Goal: Transaction & Acquisition: Book appointment/travel/reservation

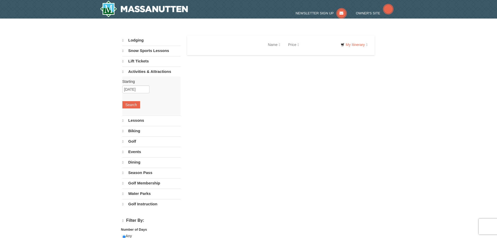
select select "10"
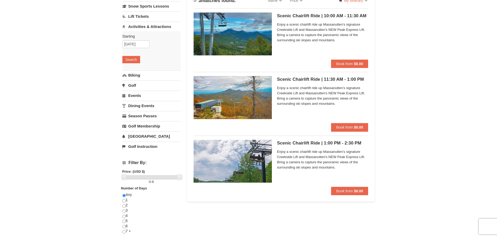
scroll to position [52, 0]
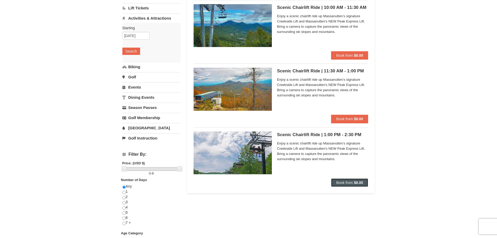
click at [356, 180] on strong "$8.00" at bounding box center [358, 182] width 9 height 4
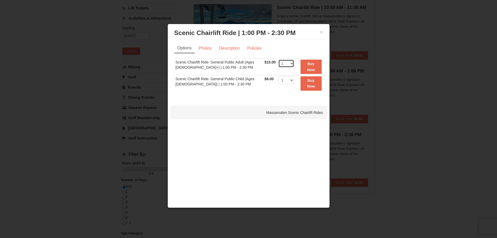
click at [289, 64] on select "1 2 3 4 5 6 7 8 9 10 11 12 13 14 15 16 17 18 19 20 21 22" at bounding box center [287, 64] width 16 height 8
select select "3"
click at [279, 60] on select "1 2 3 4 5 6 7 8 9 10 11 12 13 14 15 16 17 18 19 20 21 22" at bounding box center [287, 64] width 16 height 8
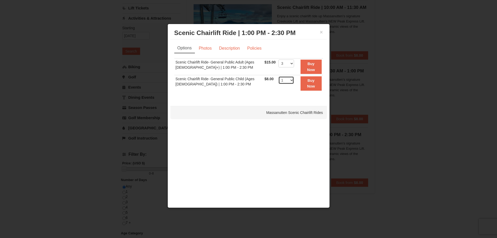
click at [288, 81] on select "1 2 3 4 5 6 7 8 9 10 11 12 13 14 15 16 17 18 19 20 21 22" at bounding box center [287, 80] width 16 height 8
select select "4"
click at [279, 76] on select "1 2 3 4 5 6 7 8 9 10 11 12 13 14 15 16 17 18 19 20 21 22" at bounding box center [287, 80] width 16 height 8
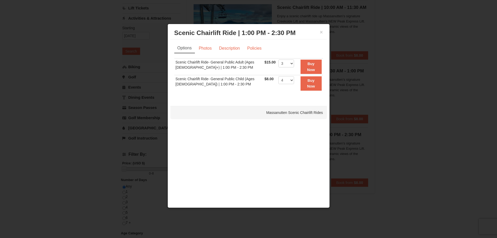
click at [284, 103] on div "× Scenic Chairlift Ride | 1:00 PM - 2:30 PM Massanutten Scenic Chairlift Rides …" at bounding box center [249, 116] width 162 height 184
click at [211, 46] on link "Photos" at bounding box center [206, 48] width 20 height 10
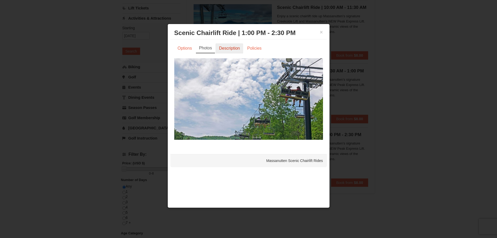
click at [225, 50] on link "Description" at bounding box center [230, 48] width 28 height 10
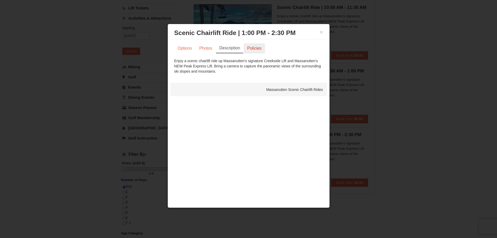
click at [251, 48] on link "Policies" at bounding box center [254, 48] width 21 height 10
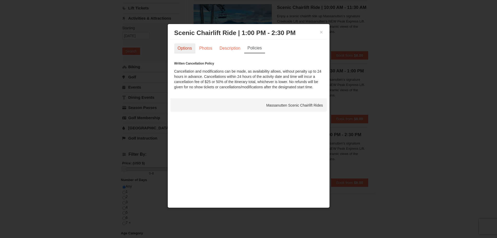
click at [179, 46] on link "Options" at bounding box center [184, 48] width 21 height 10
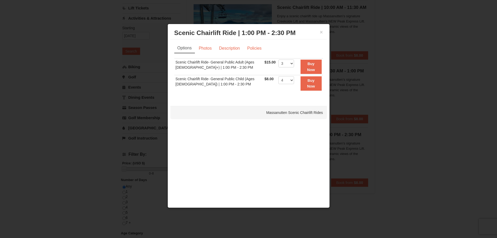
click at [179, 46] on link "Options" at bounding box center [184, 48] width 21 height 10
click at [310, 69] on strong "Buy Now" at bounding box center [311, 67] width 8 height 10
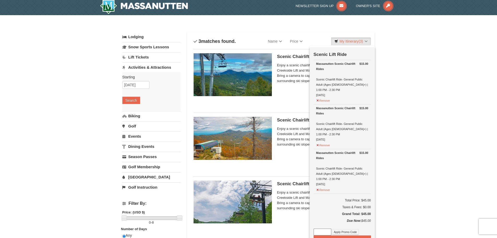
scroll to position [2, 0]
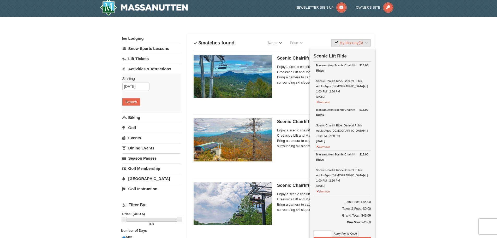
click at [408, 119] on div "× Categories List Filter My Itinerary (3) Check Out Now Scenic Lift Ride $15.00…" at bounding box center [248, 207] width 497 height 381
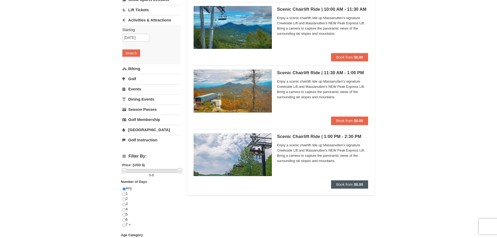
scroll to position [54, 0]
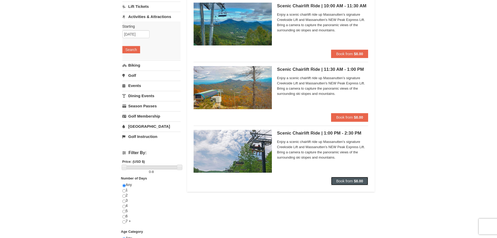
click at [352, 181] on span "Book from" at bounding box center [345, 181] width 17 height 4
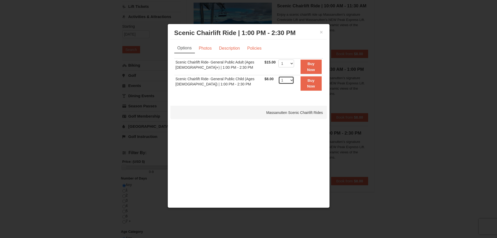
click at [290, 81] on select "1 2 3 4 5 6 7 8 9 10 11 12 13 14 15 16 17 18 19 20 21 22" at bounding box center [287, 80] width 16 height 8
click at [279, 76] on select "1 2 3 4 5 6 7 8 9 10 11 12 13 14 15 16 17 18 19 20 21 22" at bounding box center [287, 80] width 16 height 8
click at [292, 64] on select "1 2 3 4 5 6 7 8 9 10 11 12 13 14 15 16 17 18 19 20 21 22" at bounding box center [287, 64] width 16 height 8
click at [309, 98] on div "Options Photos Description Policies Sorry, no matches found. Please remove some…" at bounding box center [248, 69] width 157 height 61
click at [287, 80] on select "1 2 3 4 5 6 7 8 9 10 11 12 13 14 15 16 17 18 19 20 21 22" at bounding box center [287, 80] width 16 height 8
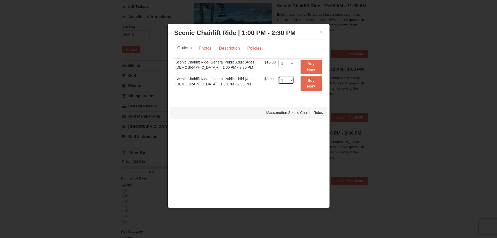
select select "4"
click at [279, 76] on select "1 2 3 4 5 6 7 8 9 10 11 12 13 14 15 16 17 18 19 20 21 22" at bounding box center [287, 80] width 16 height 8
click at [308, 85] on strong "Buy Now" at bounding box center [311, 83] width 8 height 10
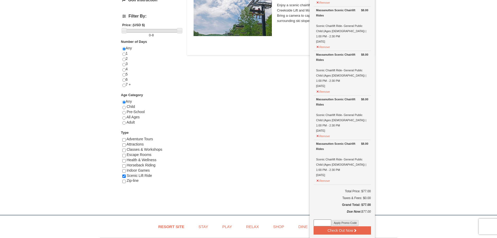
scroll to position [210, 0]
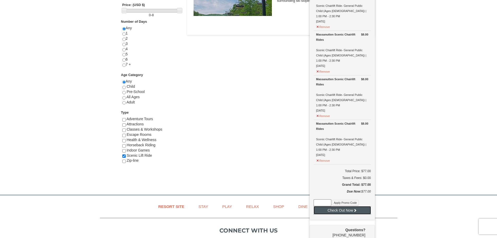
click at [357, 208] on icon at bounding box center [355, 210] width 4 height 4
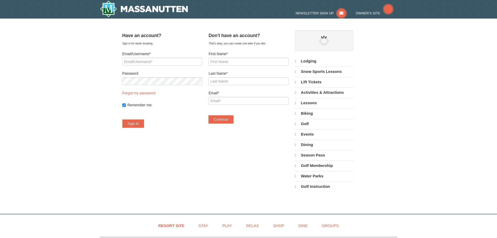
select select "10"
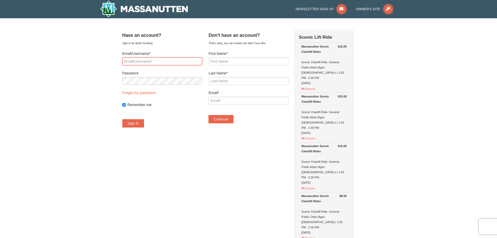
click at [150, 62] on input "Email/Username*" at bounding box center [162, 61] width 80 height 8
type input "[EMAIL_ADDRESS][DOMAIN_NAME]"
click at [231, 61] on input "First Name*" at bounding box center [249, 61] width 80 height 8
type input "[PERSON_NAME]"
type input "Khan"
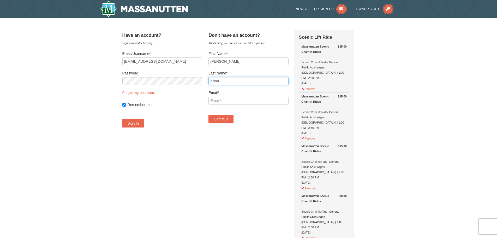
type input "[EMAIL_ADDRESS][DOMAIN_NAME]"
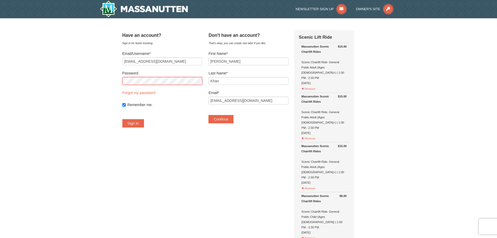
drag, startPoint x: 187, startPoint y: 61, endPoint x: 89, endPoint y: 54, distance: 98.7
click at [228, 117] on button "Continue" at bounding box center [221, 119] width 25 height 8
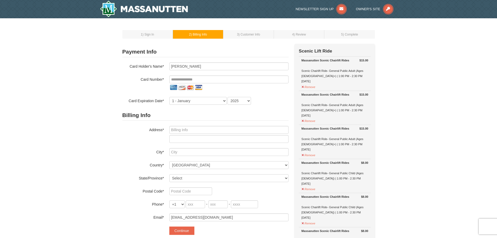
click at [194, 75] on div "Card Holder's Name* Shahabuddin Khan Card Number* Card Expiration Date* 1 - Jan…" at bounding box center [205, 83] width 166 height 42
click at [196, 77] on input "tel" at bounding box center [228, 79] width 119 height 8
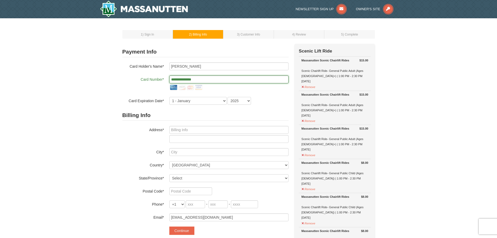
type input "**********"
click at [201, 100] on select "1 - January 2 - February 3 - March 4 - April 5 - May 6 - June 7 - July 8 - Augu…" at bounding box center [197, 101] width 57 height 8
click at [195, 102] on select "1 - January 2 - February 3 - March 4 - April 5 - May 6 - June 7 - July 8 - Augu…" at bounding box center [197, 101] width 57 height 8
select select "7"
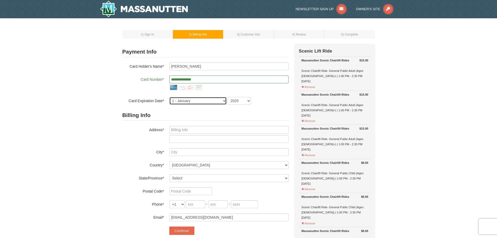
click at [169, 97] on select "1 - January 2 - February 3 - March 4 - April 5 - May 6 - June 7 - July 8 - Augu…" at bounding box center [197, 101] width 57 height 8
click at [239, 101] on select "2025 2026 2027 2028 2029 2030 2031 2032 2033 2034" at bounding box center [239, 101] width 23 height 8
select select "2028"
click at [228, 97] on select "2025 2026 2027 2028 2029 2030 2031 2032 2033 2034" at bounding box center [239, 101] width 23 height 8
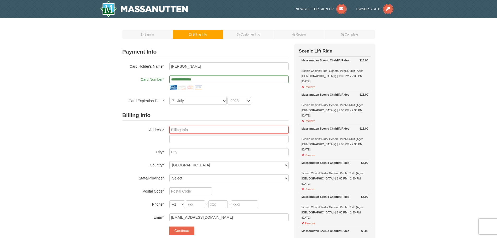
click at [208, 131] on input "text" at bounding box center [228, 130] width 119 height 8
type input "8600 Fordson Road"
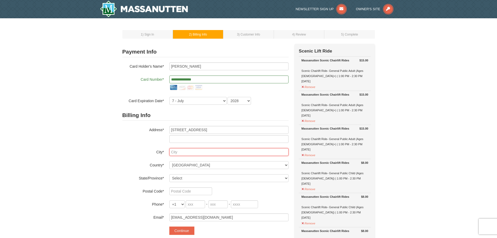
type input "Richmond"
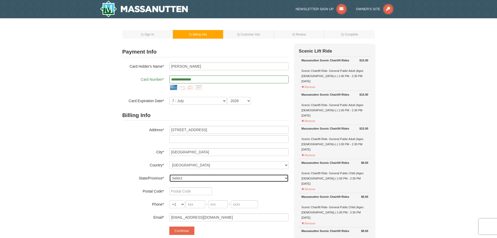
select select "VA"
type input "23229"
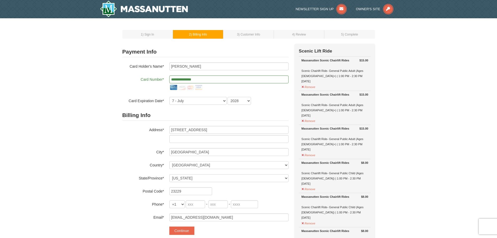
type input "757"
type input "230"
type input "6720"
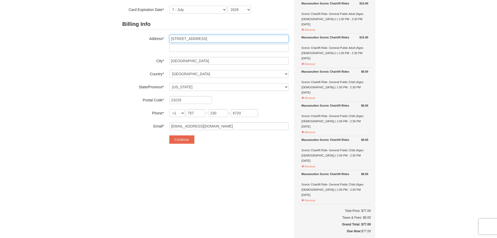
scroll to position [104, 0]
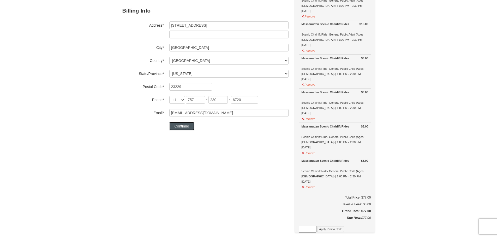
click at [190, 129] on button "Continue" at bounding box center [181, 126] width 25 height 8
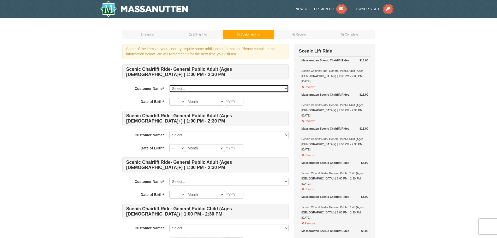
click at [234, 90] on select "Select... Shahabuddin Khan Add New..." at bounding box center [228, 89] width 119 height 8
select select "28342323"
click at [169, 85] on select "Select... Shahabuddin Khan Add New..." at bounding box center [228, 89] width 119 height 8
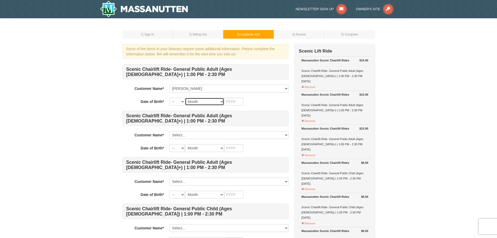
click at [222, 102] on select "Month January February March April May June July August September October Novem…" at bounding box center [204, 102] width 39 height 8
select select "10"
click at [185, 98] on select "Month January February March April May June July August September October Novem…" at bounding box center [204, 102] width 39 height 8
click at [230, 100] on input "text" at bounding box center [233, 102] width 19 height 8
type input "1984"
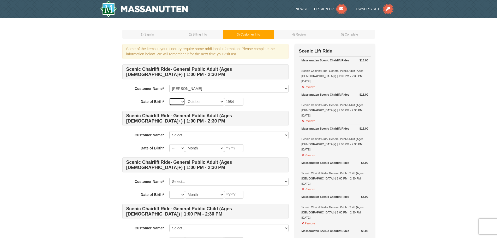
click at [175, 99] on select "-- 01 02 03 04 05 06 07 08 09 10 11 12 13 14 15 16 17 18 19 20 21 22 23 24 25 2…" at bounding box center [177, 102] width 16 height 8
select select "04"
click at [169, 98] on select "-- 01 02 03 04 05 06 07 08 09 10 11 12 13 14 15 16 17 18 19 20 21 22 23 24 25 2…" at bounding box center [177, 102] width 16 height 8
click at [258, 106] on div "Scenic Chairlift Ride- General Public Adult (Ages 13+) | 1:00 PM - 2:30 PM Cust…" at bounding box center [205, 224] width 166 height 320
click at [203, 137] on select "Select... Shahabuddin Khan Add New..." at bounding box center [228, 135] width 119 height 8
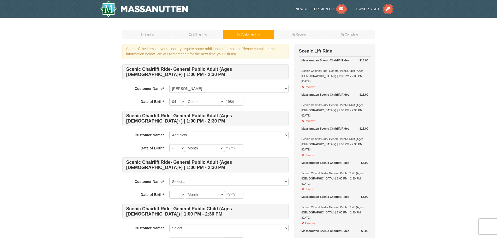
click at [193, 156] on div "Scenic Chairlift Ride- General Public Adult (Ages 13+) | 1:00 PM - 2:30 PM Cust…" at bounding box center [205, 224] width 166 height 320
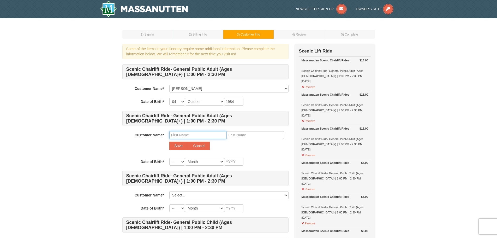
click at [191, 137] on input "text" at bounding box center [197, 135] width 57 height 8
type input "Sulthan"
click at [237, 102] on input "1984" at bounding box center [233, 102] width 19 height 8
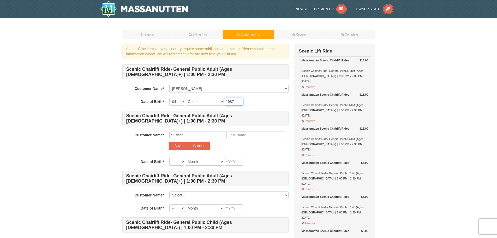
type input "1987"
click at [194, 136] on input "Sulthan" at bounding box center [197, 135] width 57 height 8
type input "Sultan Ahmad"
type input "Loudin"
click at [197, 135] on input "Sultan Ahmad" at bounding box center [197, 135] width 57 height 8
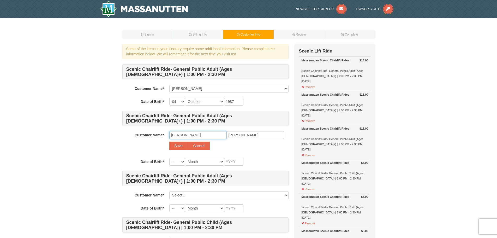
drag, startPoint x: 197, startPoint y: 135, endPoint x: 186, endPoint y: 134, distance: 10.7
click at [186, 134] on input "Sultan Ahmad" at bounding box center [197, 135] width 57 height 8
click at [151, 150] on div "Customer Name* Select... Shahabuddin Khan Add New... Sultan Ahmad Loudin Save C…" at bounding box center [205, 141] width 166 height 21
click at [181, 162] on select "-- 01 02 03 04 05 06 07 08 09 10 11 12 13 14 15 16 17 18 19 20 21 22 23 24 25 2…" at bounding box center [177, 162] width 16 height 8
click at [235, 162] on input "text" at bounding box center [233, 162] width 19 height 8
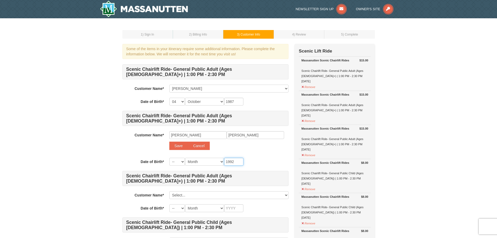
type input "1992"
click at [269, 147] on div "Save Cancel" at bounding box center [228, 146] width 119 height 8
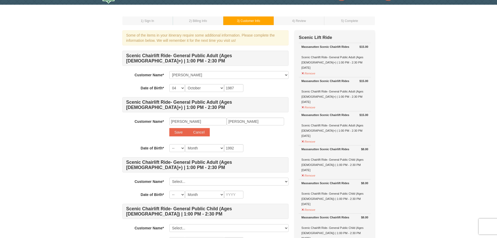
scroll to position [52, 0]
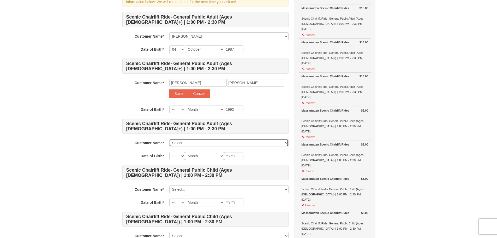
click at [202, 141] on select "Select... Shahabuddin Khan Add New..." at bounding box center [228, 143] width 119 height 8
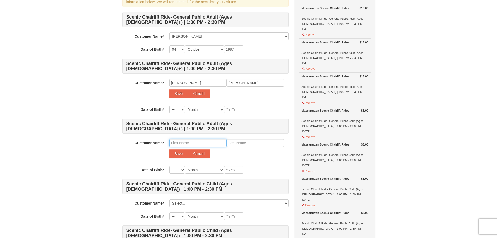
click at [199, 144] on input "text" at bounding box center [197, 143] width 57 height 8
type input "Mohammad- Zubair"
type input "Shahzad"
click at [228, 110] on input "text" at bounding box center [233, 109] width 19 height 8
type input "1"
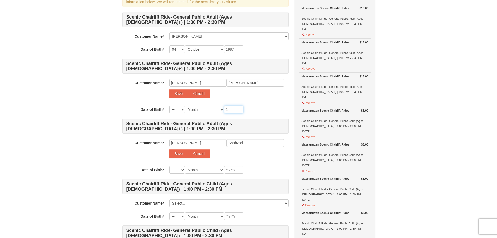
type input "1"
type input "19"
type input "198"
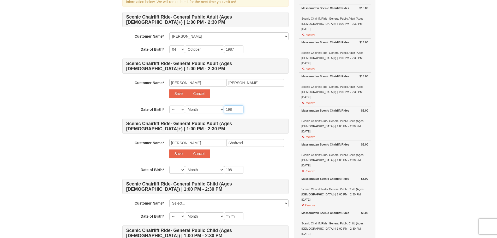
type input "1983"
click at [235, 170] on input "1983" at bounding box center [233, 170] width 19 height 8
click at [266, 167] on div "-- 01 02 03 04 05 06 07 08 09 10 11 12 13 14 15 16 17 18 19 20 21 22 23 24 25 2…" at bounding box center [228, 170] width 119 height 8
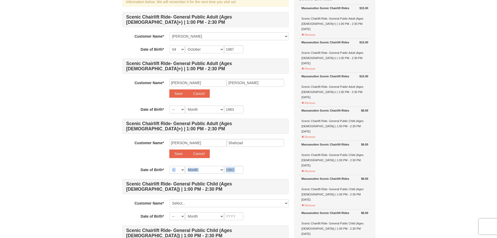
click at [266, 167] on div "-- 01 02 03 04 05 06 07 08 09 10 11 12 13 14 15 16 17 18 19 20 21 22 23 24 25 2…" at bounding box center [228, 170] width 119 height 8
click at [277, 104] on div "Scenic Chairlift Ride- General Public Adult (Ages 13+) | 1:00 PM - 2:30 PM Cust…" at bounding box center [205, 185] width 166 height 347
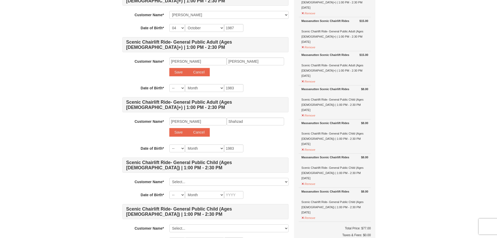
scroll to position [74, 0]
click at [181, 148] on select "-- 01 02 03 04 05 06 07 08 09 10 11 12 13 14 15 16 17 18 19 20 21 22 23 24 25 2…" at bounding box center [177, 148] width 16 height 8
select select "02"
click at [169, 144] on select "-- 01 02 03 04 05 06 07 08 09 10 11 12 13 14 15 16 17 18 19 20 21 22 23 24 25 2…" at bounding box center [177, 148] width 16 height 8
select select "02"
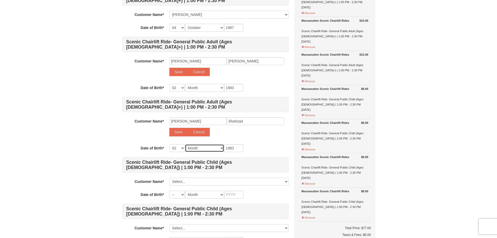
click at [218, 148] on select "Month January February March April May June July August September October Novem…" at bounding box center [204, 148] width 39 height 8
select select "03"
click at [185, 144] on select "Month January February March April May June July August September October Novem…" at bounding box center [204, 148] width 39 height 8
select select "03"
click at [236, 148] on input "1983" at bounding box center [233, 148] width 19 height 8
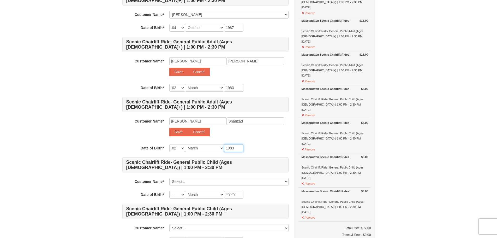
click at [237, 148] on input "1983" at bounding box center [233, 148] width 19 height 8
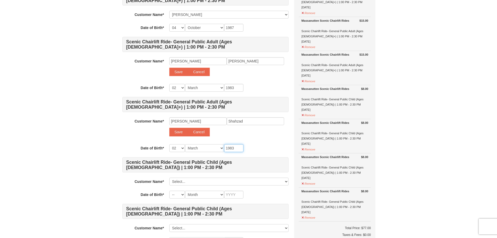
click at [238, 147] on input "1983" at bounding box center [233, 148] width 19 height 8
type input "198"
type input "1984"
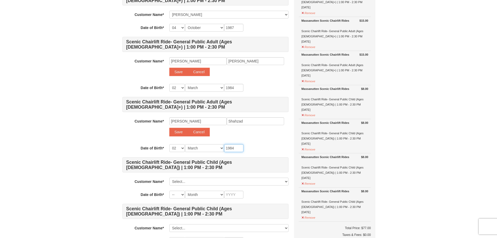
type input "1984"
click at [257, 149] on div "-- 01 02 03 04 05 06 07 08 09 10 11 12 13 14 15 16 17 18 19 20 21 22 23 24 25 2…" at bounding box center [228, 148] width 119 height 8
click at [192, 121] on input "Mohammad- Zubair" at bounding box center [197, 121] width 57 height 8
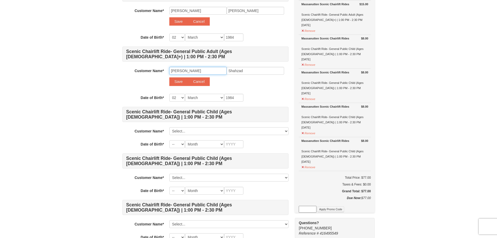
scroll to position [126, 0]
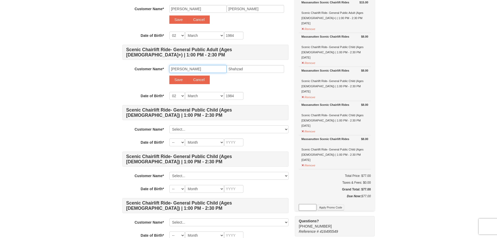
type input "Mohammad Zubair"
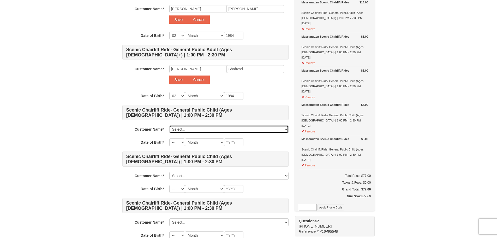
click at [199, 129] on select "Select... Shahabuddin Khan Add New..." at bounding box center [228, 129] width 119 height 8
click at [198, 118] on h4 "Scenic Chairlift Ride- General Public Child (Ages [DEMOGRAPHIC_DATA]) | 1:00 PM…" at bounding box center [205, 112] width 166 height 15
click at [209, 129] on select "Select... Shahabuddin Khan Add New..." at bounding box center [228, 129] width 119 height 8
select select
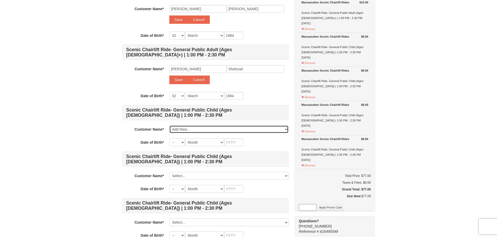
select select
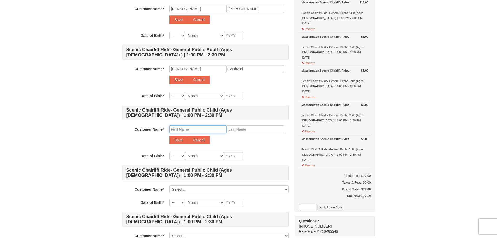
click at [192, 131] on input "text" at bounding box center [197, 129] width 57 height 8
type input "Mohammad Ismail"
type input "Shahzad"
click at [182, 158] on select "-- 01 02 03 04 05 06 07 08 09 10 11 12 13 14 15 16 17 18 19 20 21 22 23 24 25 2…" at bounding box center [177, 156] width 16 height 8
select select "22"
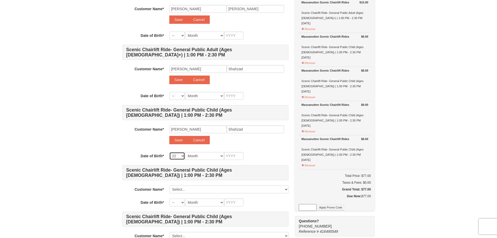
click at [169, 152] on select "-- 01 02 03 04 05 06 07 08 09 10 11 12 13 14 15 16 17 18 19 20 21 22 23 24 25 2…" at bounding box center [177, 156] width 16 height 8
select select "22"
click at [174, 95] on select "-- 01 02 03 04 05 06 07 08 09 10 11 12 13 14 15 16 17 18 19 20 21 22 23 24 25 2…" at bounding box center [177, 96] width 16 height 8
click at [205, 159] on select "Month January February March April May June July August September October Novem…" at bounding box center [204, 156] width 39 height 8
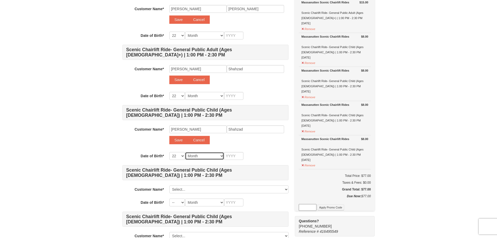
select select "11"
click at [185, 152] on select "Month January February March April May June July August September October Novem…" at bounding box center [204, 156] width 39 height 8
select select "11"
click at [201, 141] on button "Cancel" at bounding box center [199, 140] width 22 height 8
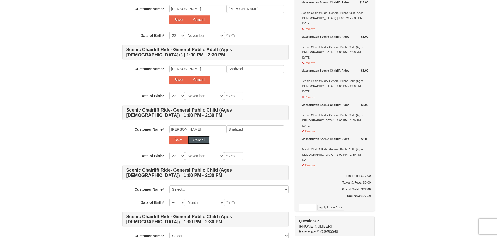
select select
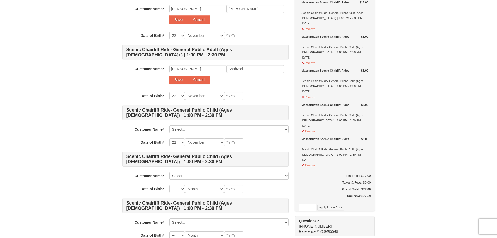
click at [228, 133] on div "Scenic Chairlift Ride- General Public Adult (Ages 13+) | 1:00 PM - 2:30 PM Cust…" at bounding box center [205, 111] width 166 height 347
click at [227, 131] on select "Select... Shahabuddin Khan Add New..." at bounding box center [228, 129] width 119 height 8
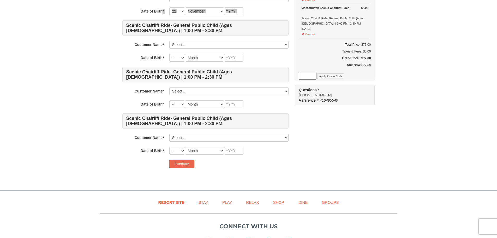
scroll to position [335, 0]
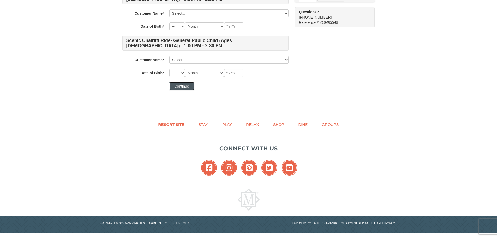
drag, startPoint x: 189, startPoint y: 89, endPoint x: 202, endPoint y: 87, distance: 12.9
click at [189, 89] on button "Continue" at bounding box center [181, 86] width 25 height 8
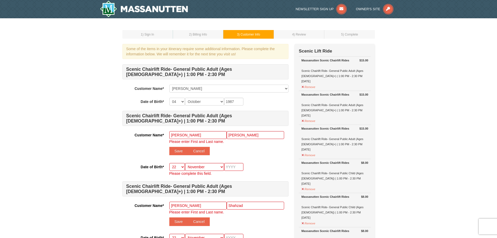
scroll to position [26, 0]
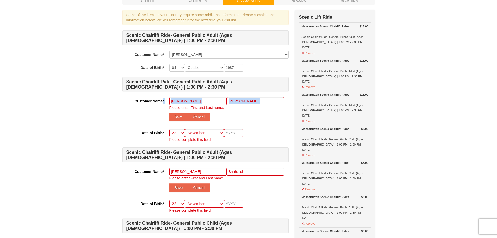
scroll to position [0, 0]
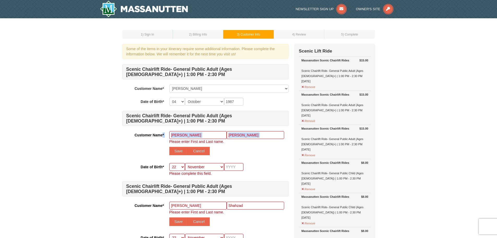
click at [206, 135] on input "Sultan Ahmad" at bounding box center [197, 135] width 57 height 8
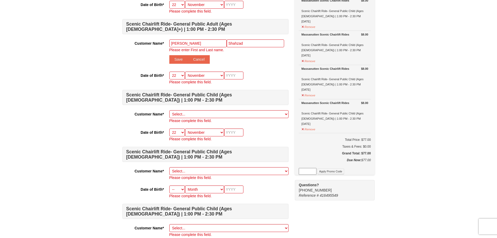
scroll to position [183, 0]
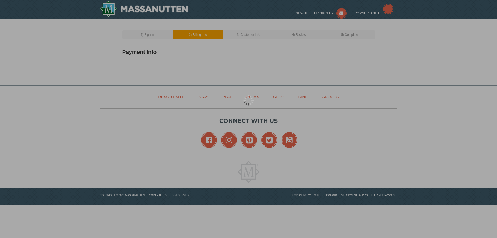
type input "[STREET_ADDRESS]"
type input "[GEOGRAPHIC_DATA]"
type input "23229"
type input "757"
type input "230"
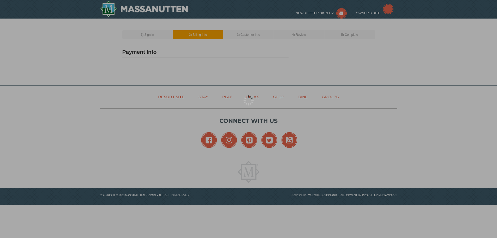
type input "6720"
type input "[EMAIL_ADDRESS][DOMAIN_NAME]"
select select "VA"
